Goal: Task Accomplishment & Management: Use online tool/utility

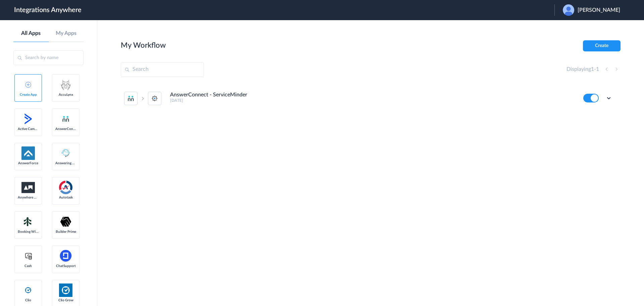
click at [589, 11] on span "Justin Benore" at bounding box center [599, 10] width 43 height 6
click at [574, 28] on link "Logout" at bounding box center [567, 27] width 14 height 5
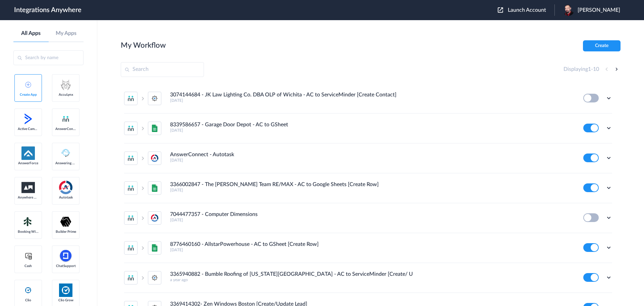
click at [529, 10] on span "Launch Account" at bounding box center [527, 9] width 38 height 5
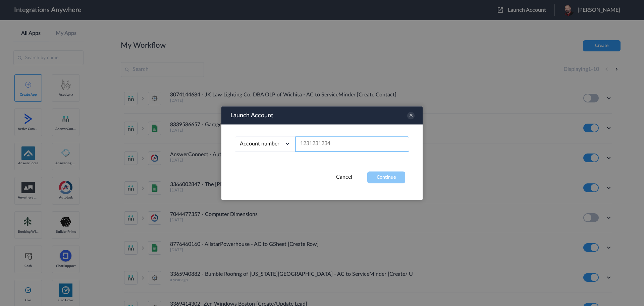
paste input "8287823817"
type input "8287823817"
click at [386, 176] on button "Continue" at bounding box center [387, 177] width 38 height 12
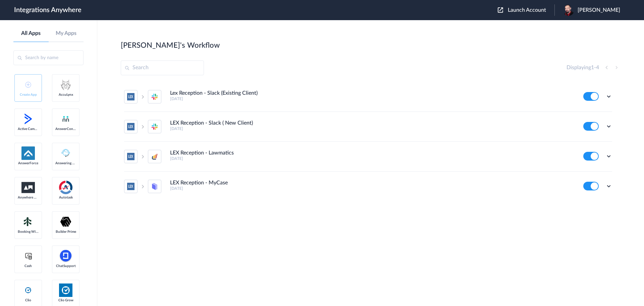
click at [454, 40] on div "Aishwarya's Workflow Create" at bounding box center [371, 44] width 500 height 9
click at [593, 158] on button at bounding box center [591, 156] width 15 height 9
click at [591, 185] on button at bounding box center [591, 186] width 15 height 9
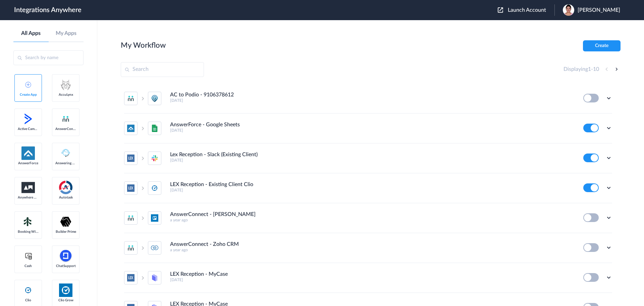
click at [604, 10] on span "Aishwarya C" at bounding box center [599, 10] width 43 height 6
click at [574, 26] on link "Logout" at bounding box center [567, 27] width 14 height 5
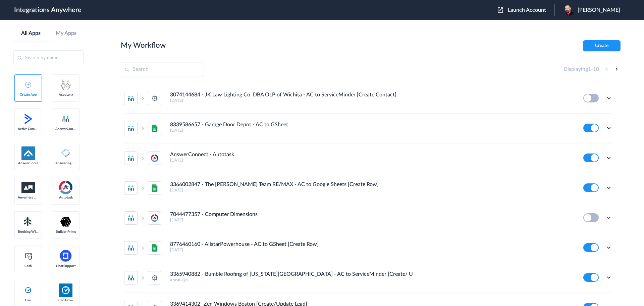
click at [537, 9] on span "Launch Account" at bounding box center [527, 9] width 38 height 5
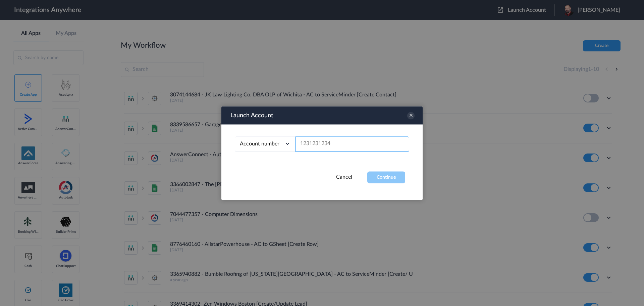
paste input "8287823817"
type input "8287823817"
click at [388, 178] on button "Continue" at bounding box center [387, 177] width 38 height 12
